Goal: Navigation & Orientation: Find specific page/section

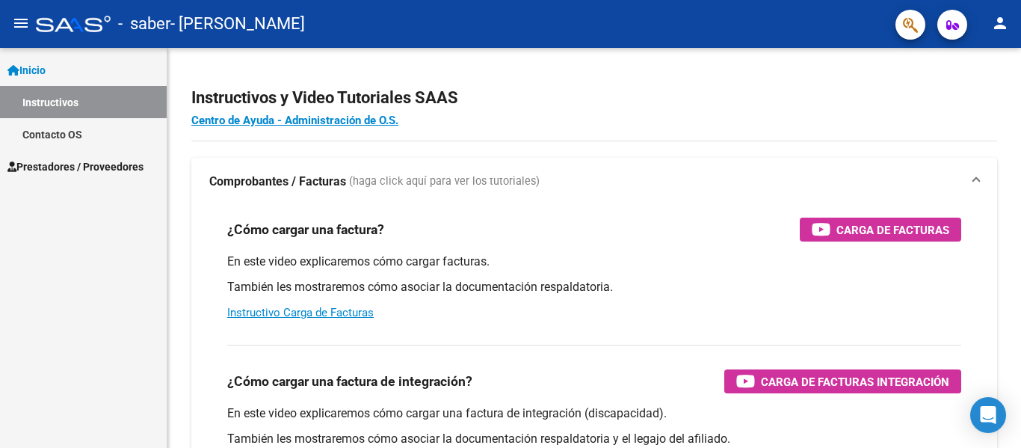
click at [29, 18] on mat-icon "menu" at bounding box center [21, 23] width 18 height 18
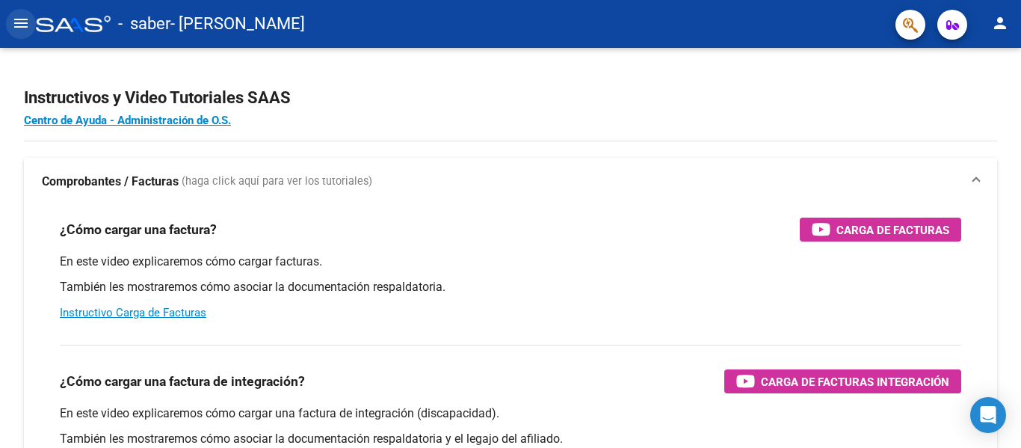
click at [16, 27] on mat-icon "menu" at bounding box center [21, 23] width 18 height 18
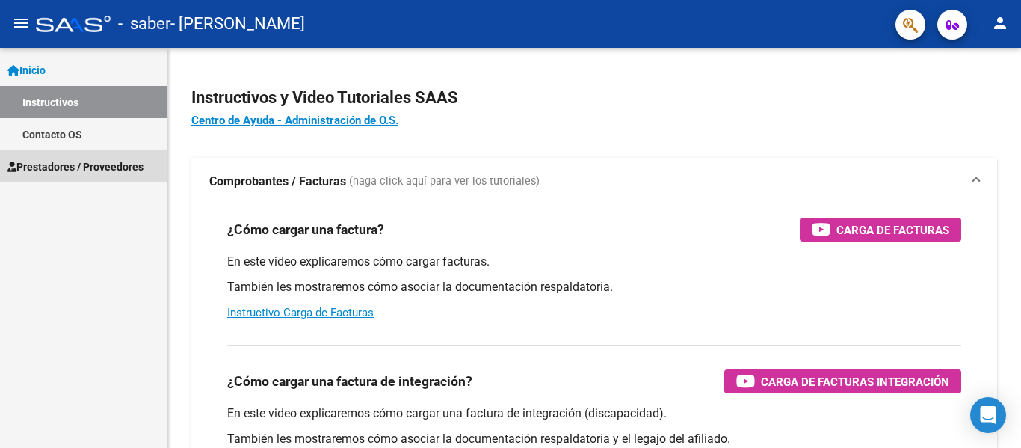
click at [65, 168] on span "Prestadores / Proveedores" at bounding box center [75, 167] width 136 height 16
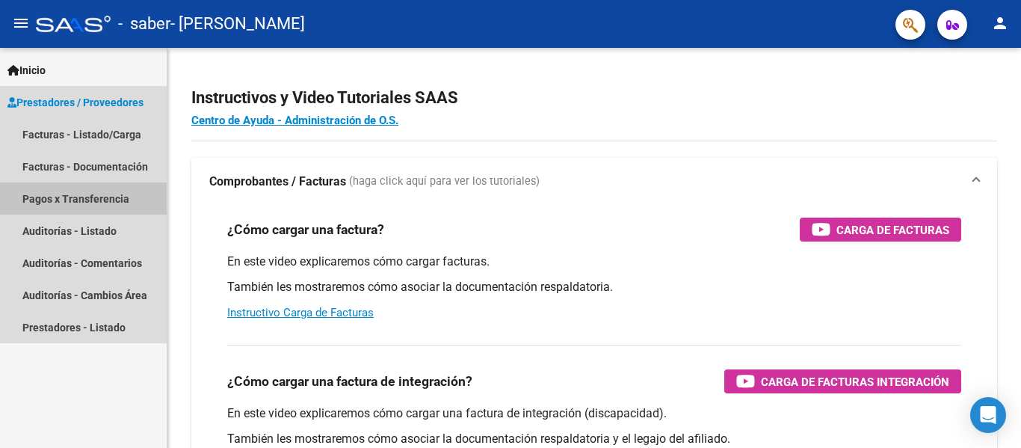
click at [96, 191] on link "Pagos x Transferencia" at bounding box center [83, 198] width 167 height 32
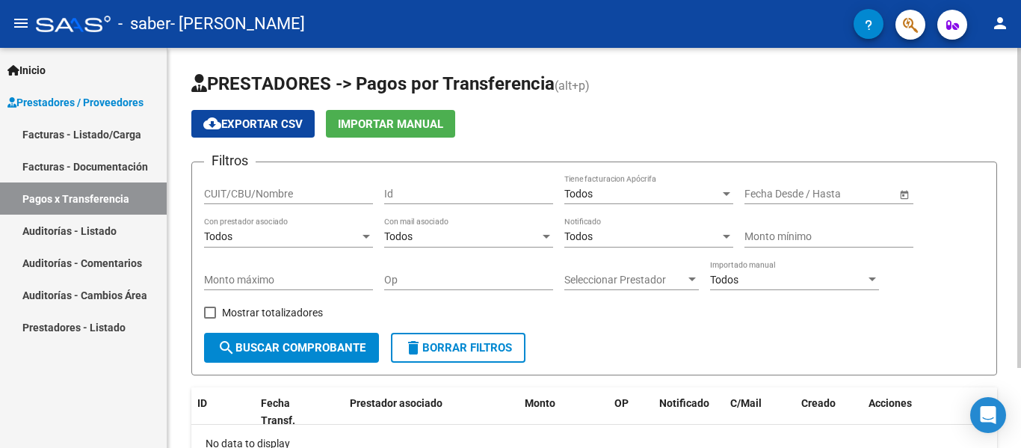
click at [622, 84] on h1 "PRESTADORES -> Pagos por Transferencia (alt+p)" at bounding box center [594, 85] width 806 height 26
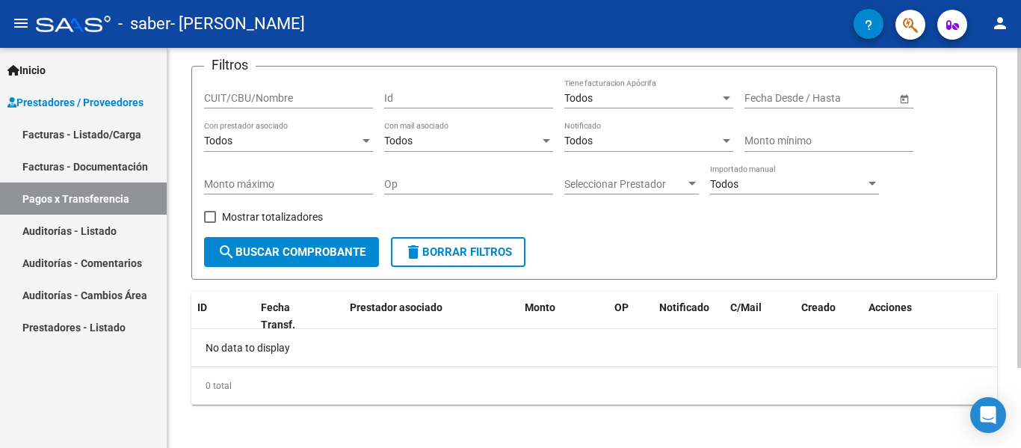
scroll to position [100, 0]
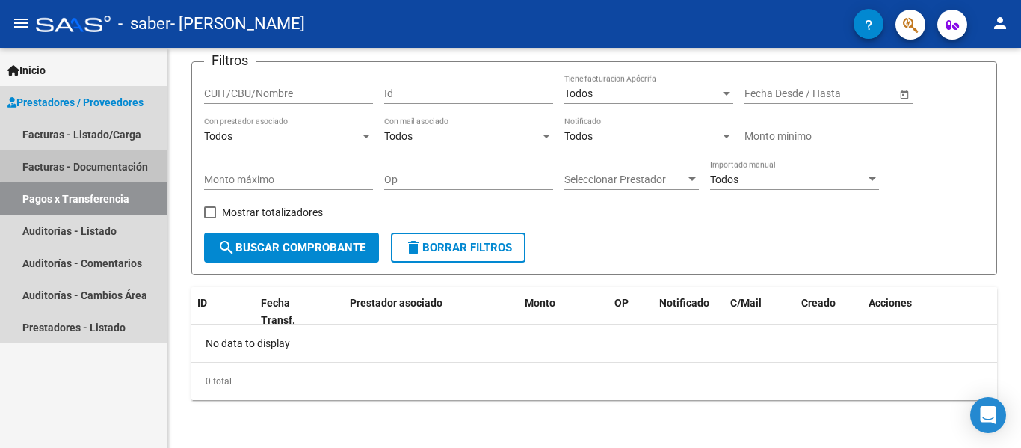
click at [126, 162] on link "Facturas - Documentación" at bounding box center [83, 166] width 167 height 32
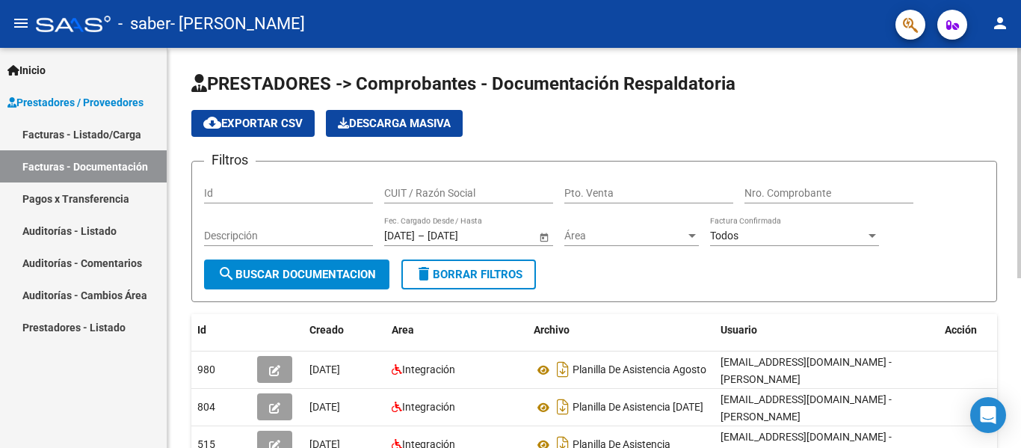
click at [947, 111] on div "cloud_download Exportar CSV Descarga Masiva" at bounding box center [594, 123] width 806 height 27
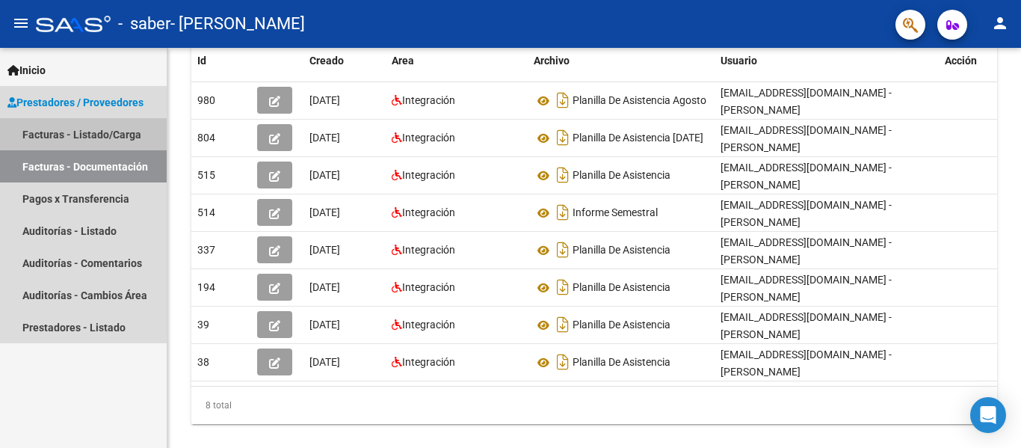
click at [123, 141] on link "Facturas - Listado/Carga" at bounding box center [83, 134] width 167 height 32
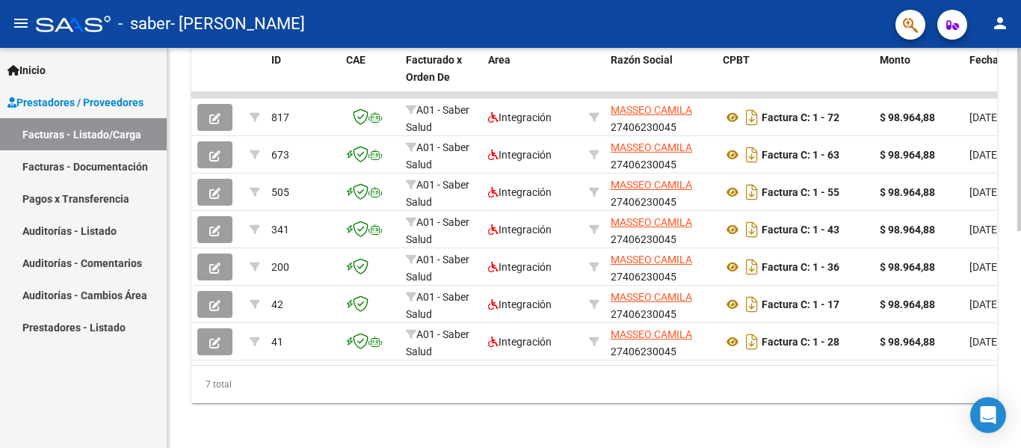
scroll to position [461, 0]
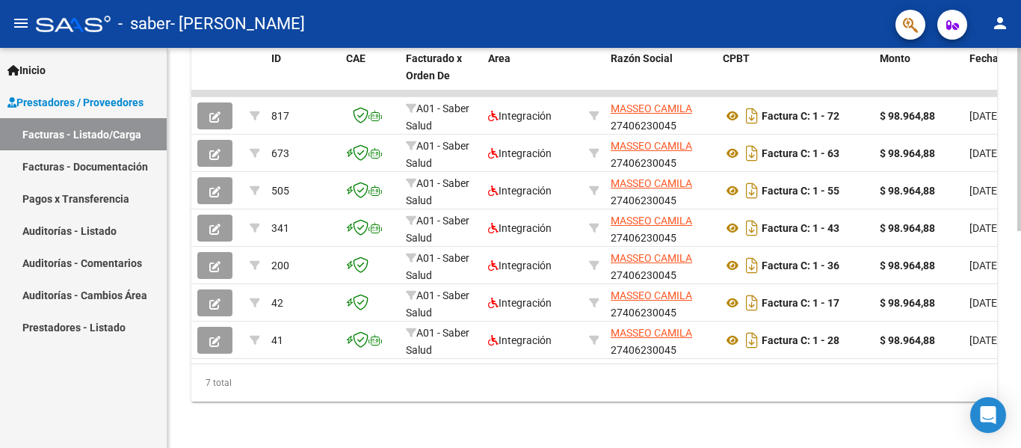
click at [1014, 319] on div "Video tutorial PRESTADORES -> Listado de CPBTs Emitidos por Prestadores / Prove…" at bounding box center [596, 18] width 858 height 862
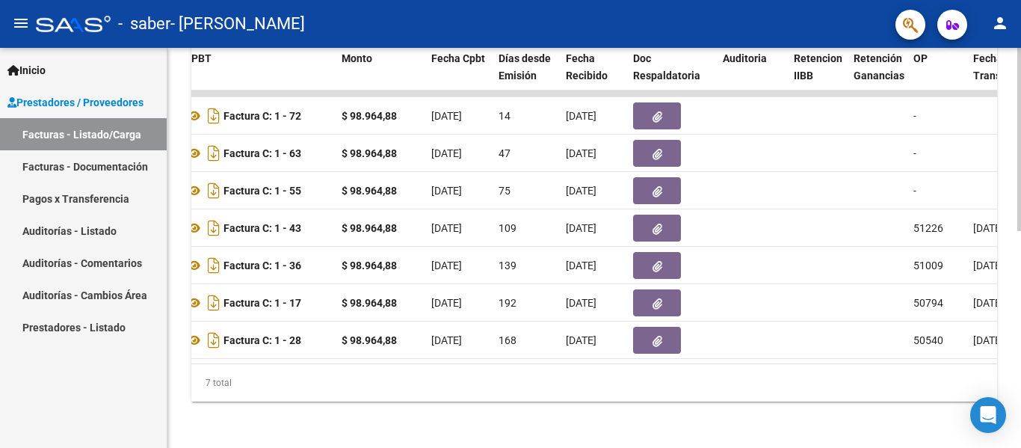
scroll to position [0, 493]
